Goal: Transaction & Acquisition: Download file/media

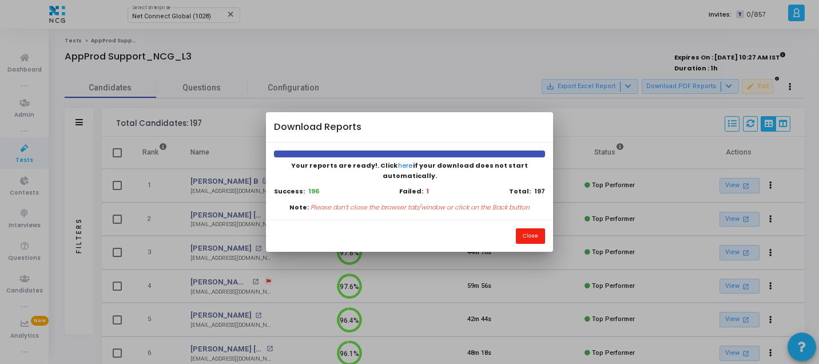
click at [539, 228] on button "Close" at bounding box center [530, 235] width 29 height 15
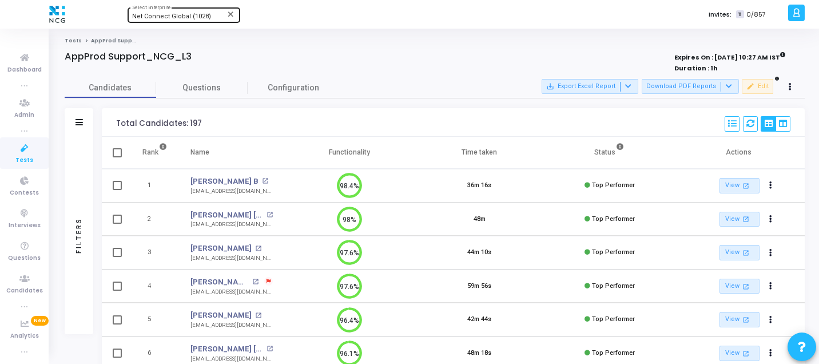
click at [184, 14] on span "Net Connect Global (1028)" at bounding box center [171, 16] width 79 height 7
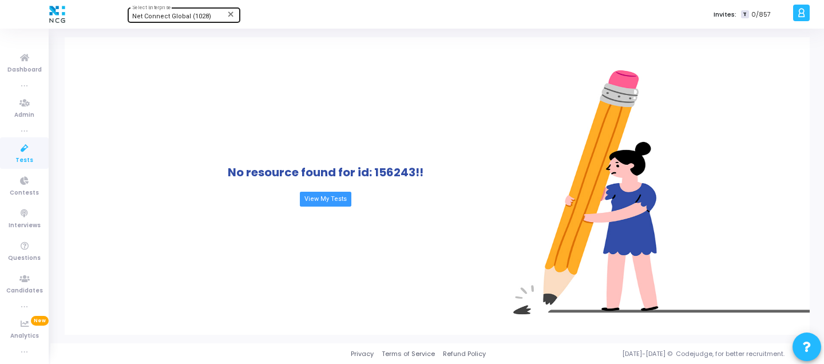
click at [177, 11] on div "Net Connect Global (1028) Select Enterprise" at bounding box center [183, 14] width 103 height 17
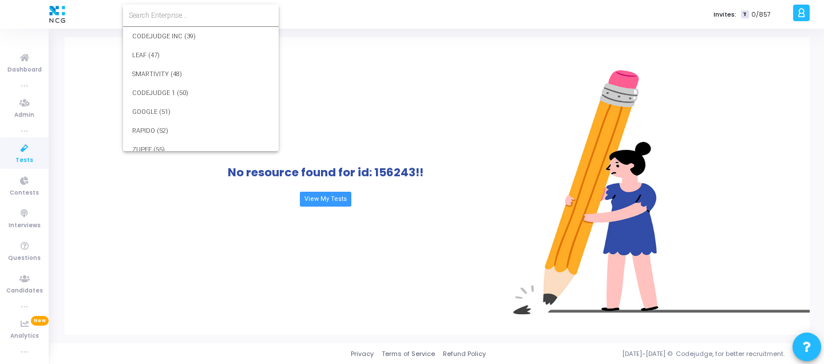
scroll to position [17064, 0]
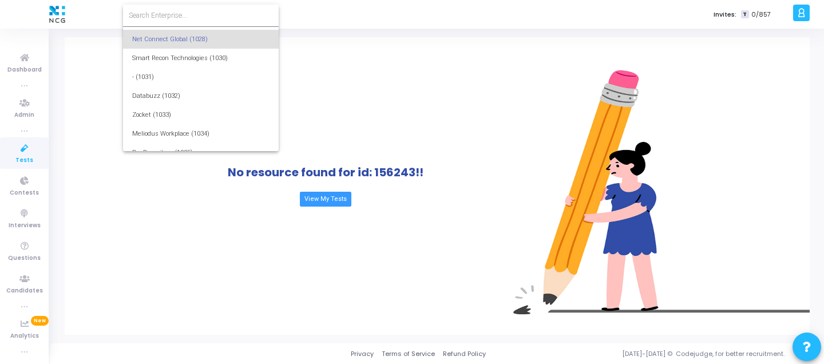
click at [187, 13] on input at bounding box center [201, 15] width 144 height 10
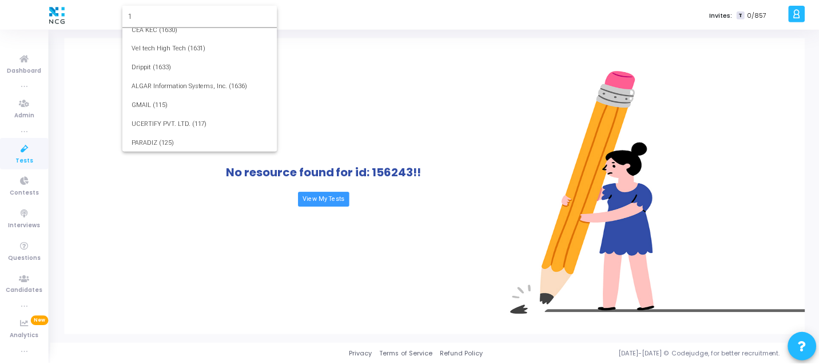
scroll to position [0, 0]
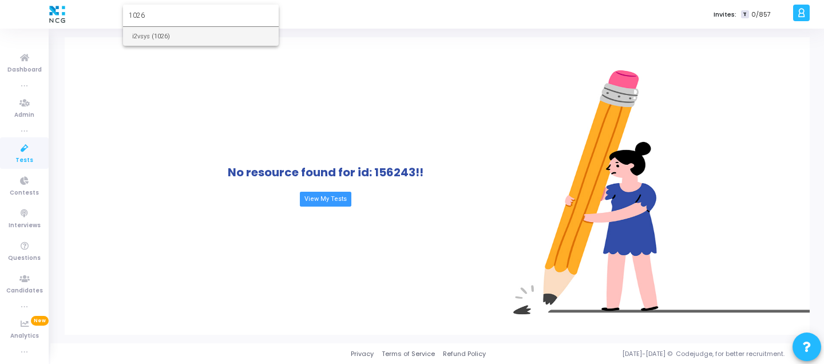
type input "1026"
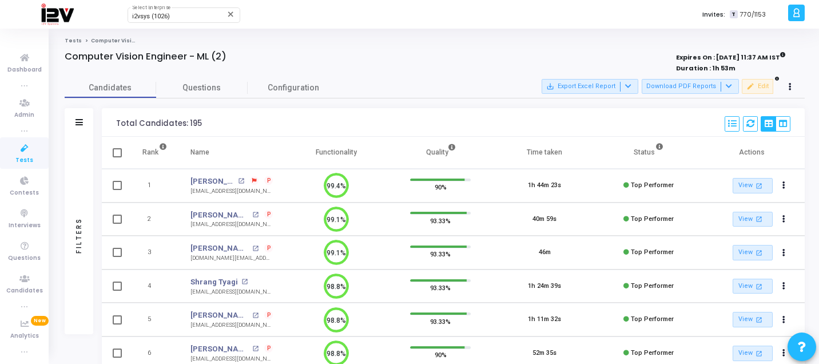
click at [716, 94] on div "save_alt Export Excel Report Download PDF Reports edit Edit" at bounding box center [670, 87] width 256 height 16
click at [703, 90] on button "Download PDF Reports" at bounding box center [690, 86] width 97 height 15
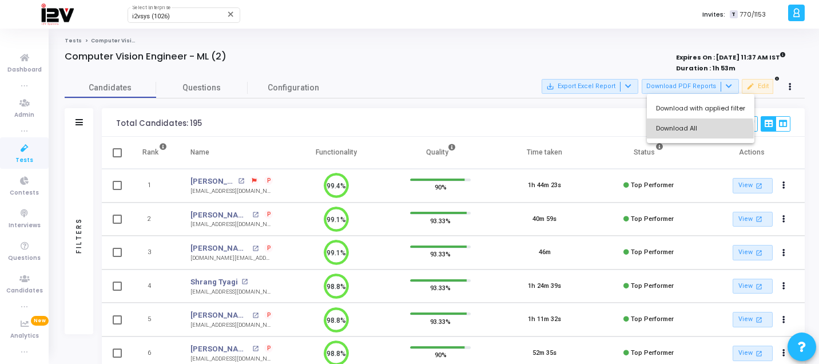
click at [669, 132] on button "Download All" at bounding box center [701, 128] width 108 height 20
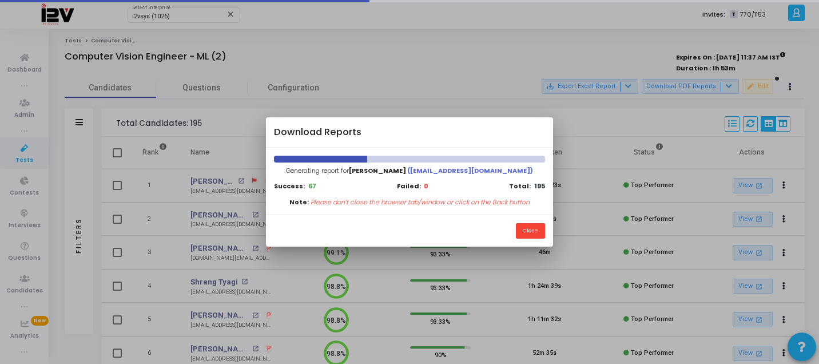
click at [354, 204] on p "Please don’t close the browser tab/window or click on the Back button" at bounding box center [420, 202] width 219 height 10
drag, startPoint x: 292, startPoint y: 200, endPoint x: 526, endPoint y: 196, distance: 234.0
click at [526, 196] on div "Generating report for [PERSON_NAME] ([EMAIL_ADDRESS][DOMAIN_NAME]) Success: 68 …" at bounding box center [409, 181] width 287 height 67
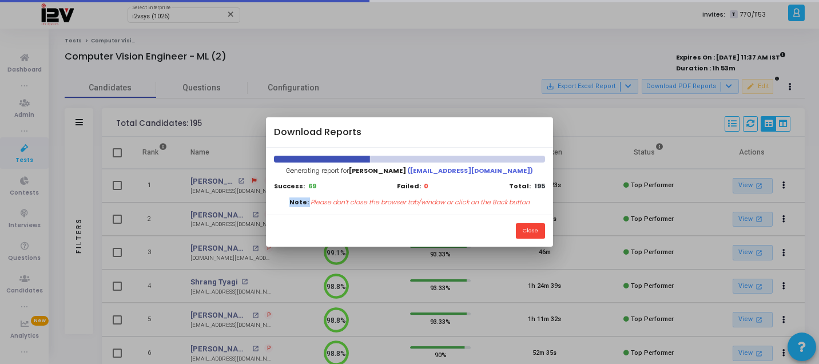
drag, startPoint x: 527, startPoint y: 200, endPoint x: 304, endPoint y: 200, distance: 223.1
click at [304, 200] on div "Note: Please don’t close the browser tab/window or click on the Back button" at bounding box center [409, 202] width 271 height 10
drag, startPoint x: 293, startPoint y: 201, endPoint x: 314, endPoint y: 201, distance: 20.6
click at [314, 201] on div "Note: Please don’t close the browser tab/window or click on the Back button" at bounding box center [409, 202] width 271 height 10
click at [315, 201] on p "Please don’t close the browser tab/window or click on the Back button" at bounding box center [420, 202] width 219 height 10
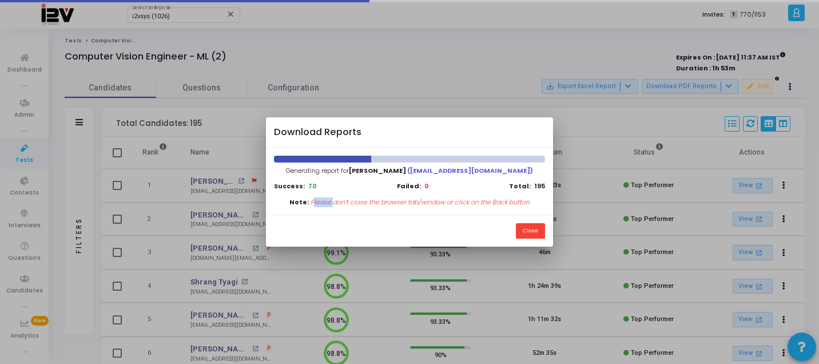
click at [315, 201] on p "Please don’t close the browser tab/window or click on the Back button" at bounding box center [420, 202] width 219 height 10
drag, startPoint x: 292, startPoint y: 200, endPoint x: 536, endPoint y: 204, distance: 244.3
click at [537, 204] on div "Note: Please don’t close the browser tab/window or click on the Back button" at bounding box center [409, 202] width 271 height 10
